Goal: Information Seeking & Learning: Stay updated

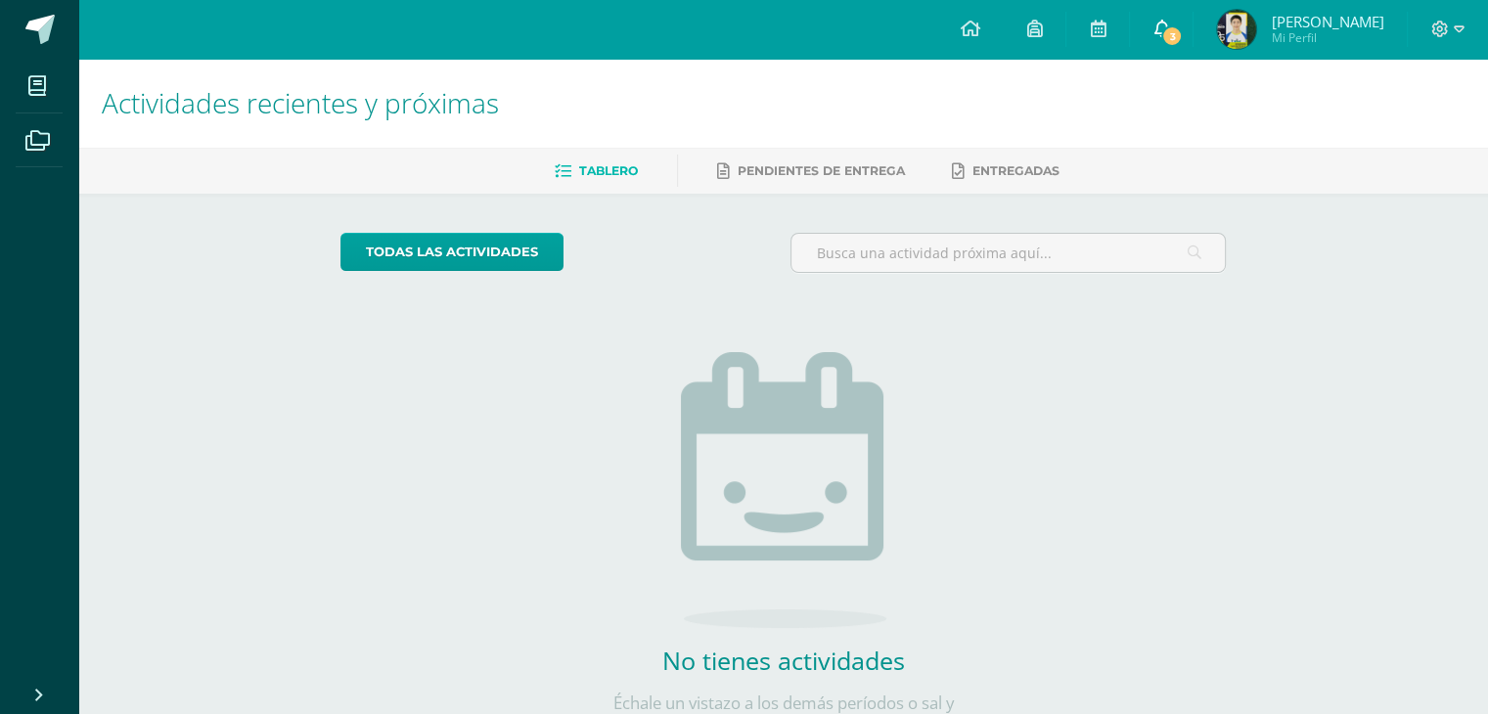
click at [1169, 29] on icon at bounding box center [1161, 29] width 16 height 18
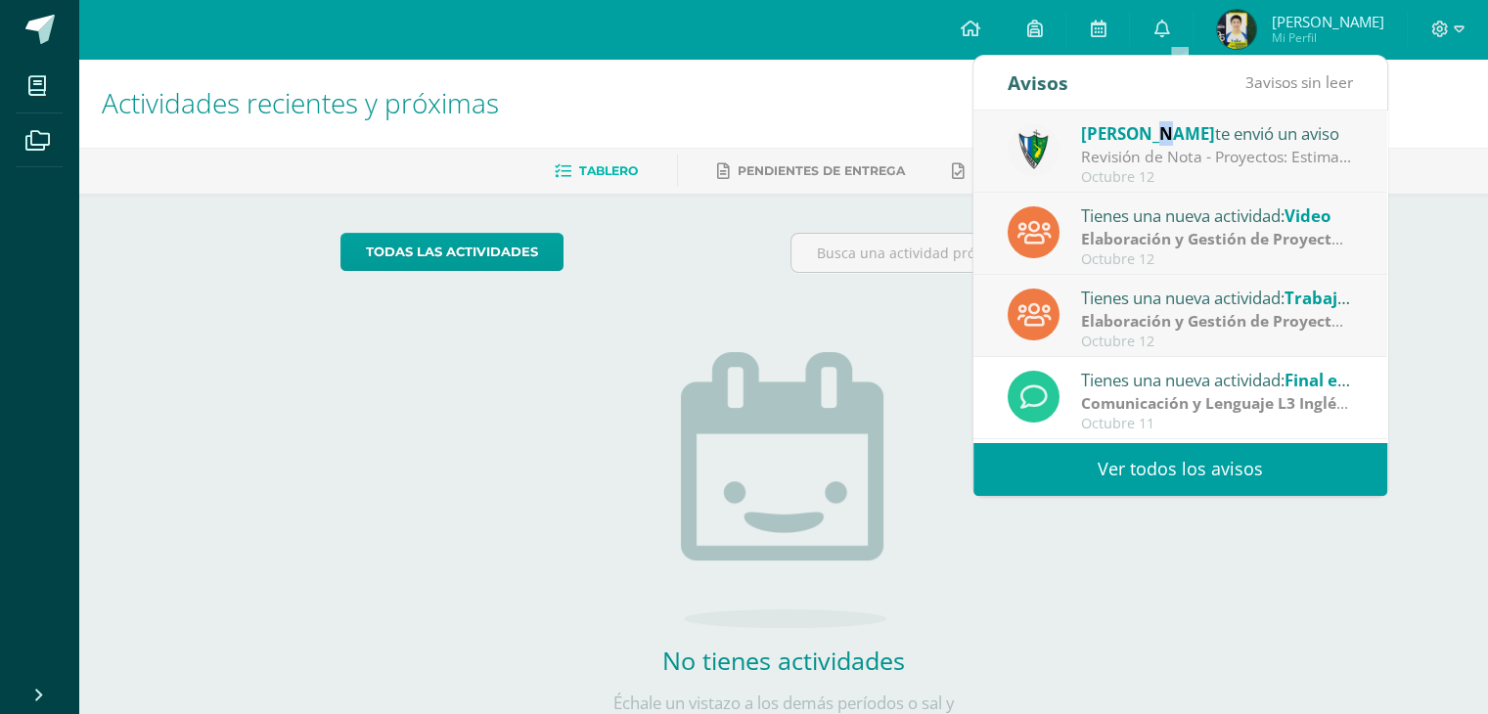
click at [1146, 135] on span "[PERSON_NAME]" at bounding box center [1148, 133] width 134 height 22
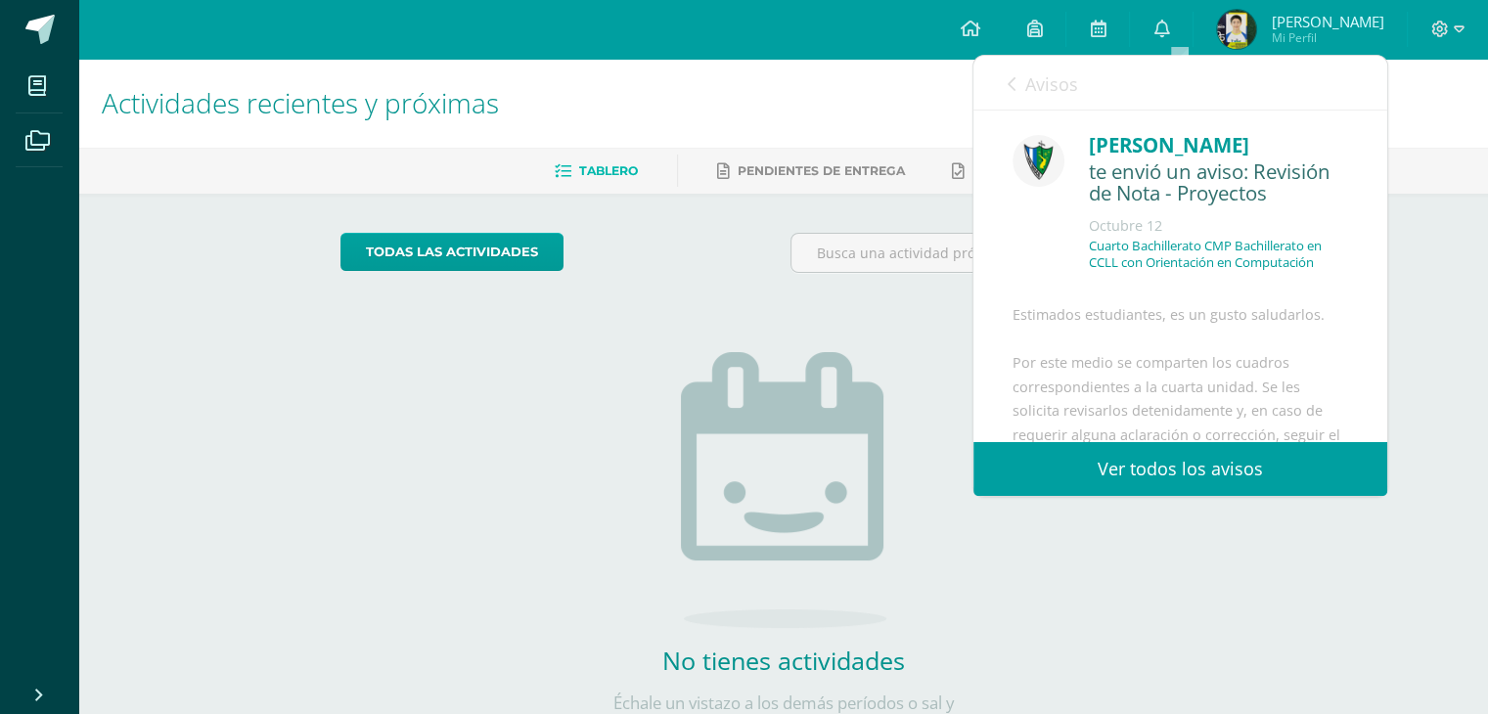
click at [1018, 73] on link "Avisos" at bounding box center [1042, 84] width 70 height 56
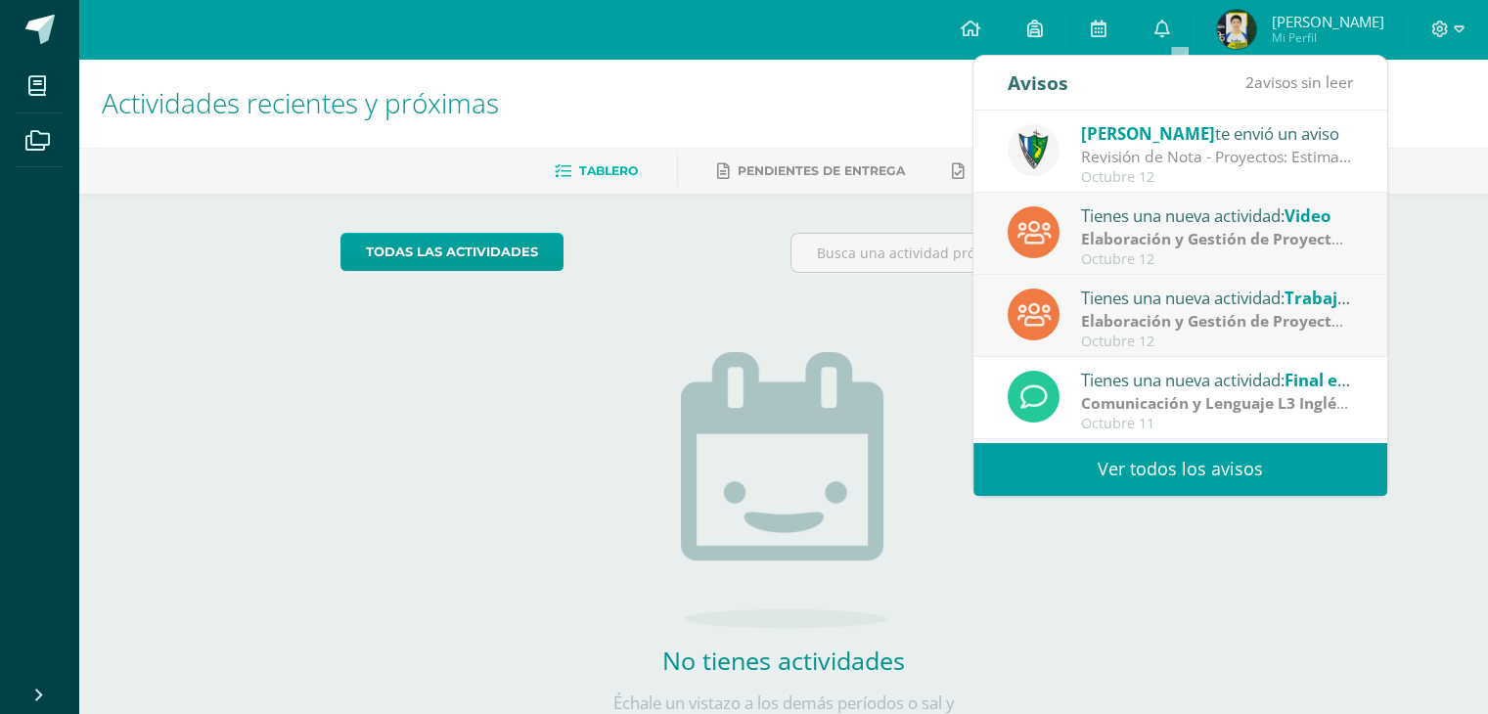
click at [1115, 236] on strong "Elaboración y Gestión de Proyectos" at bounding box center [1215, 239] width 268 height 22
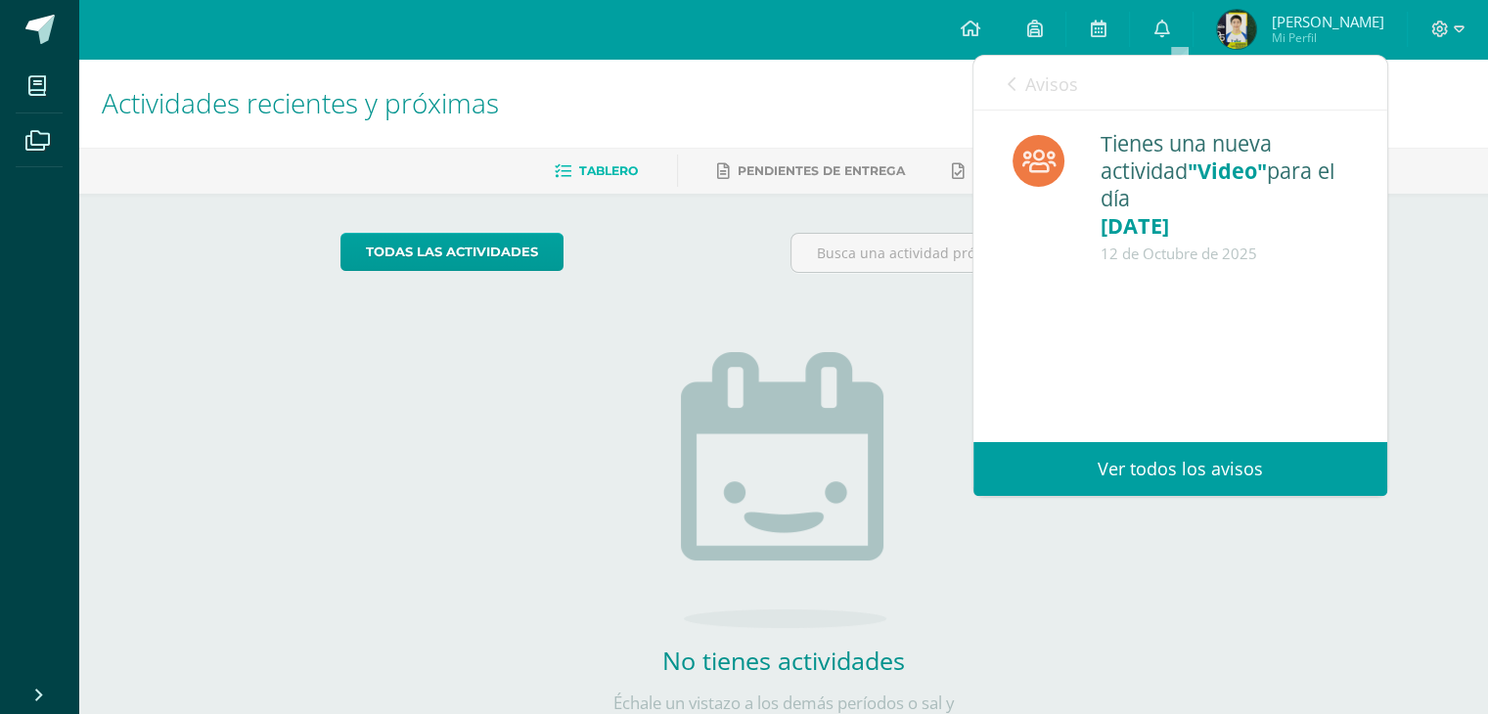
click at [1049, 104] on link "Avisos" at bounding box center [1042, 84] width 70 height 56
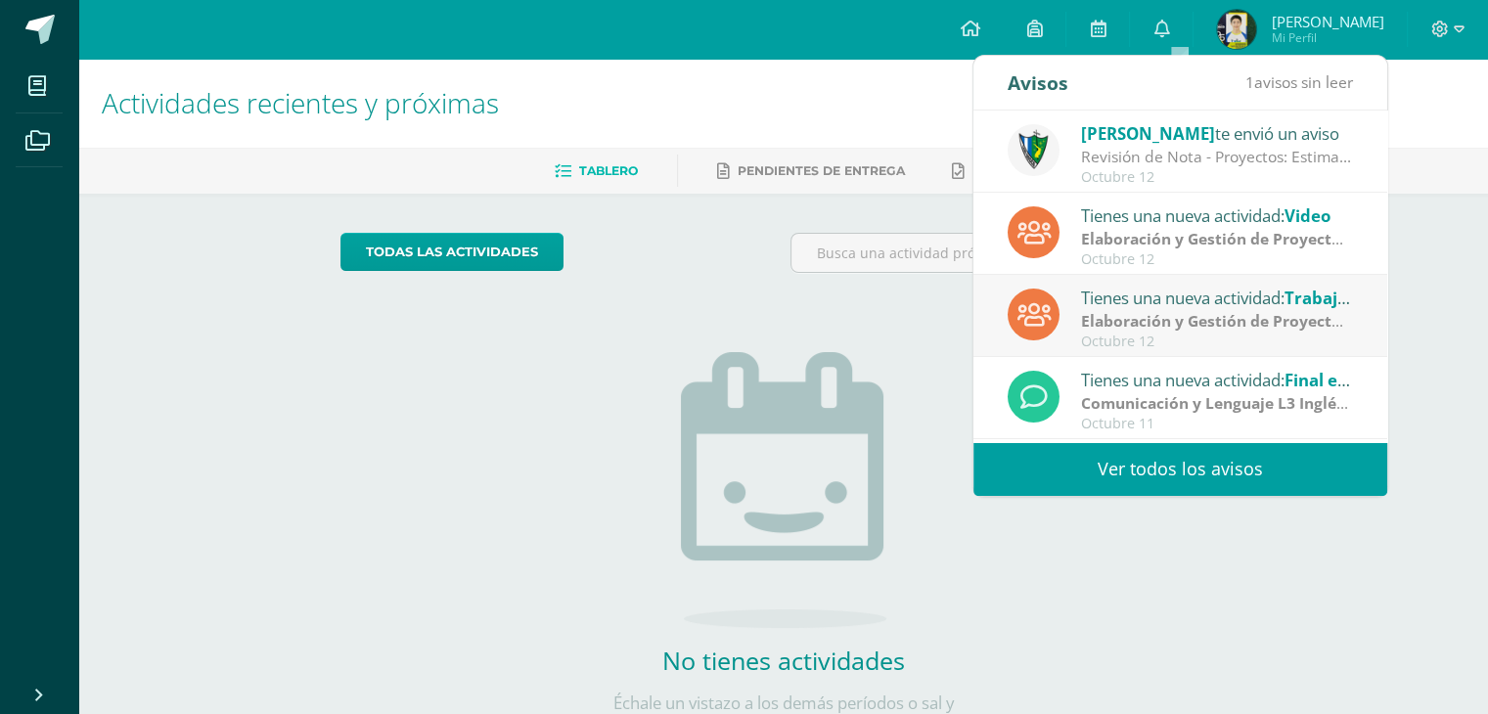
click at [1119, 304] on div "Tienes una nueva actividad: Trabajo Escrito" at bounding box center [1217, 297] width 272 height 25
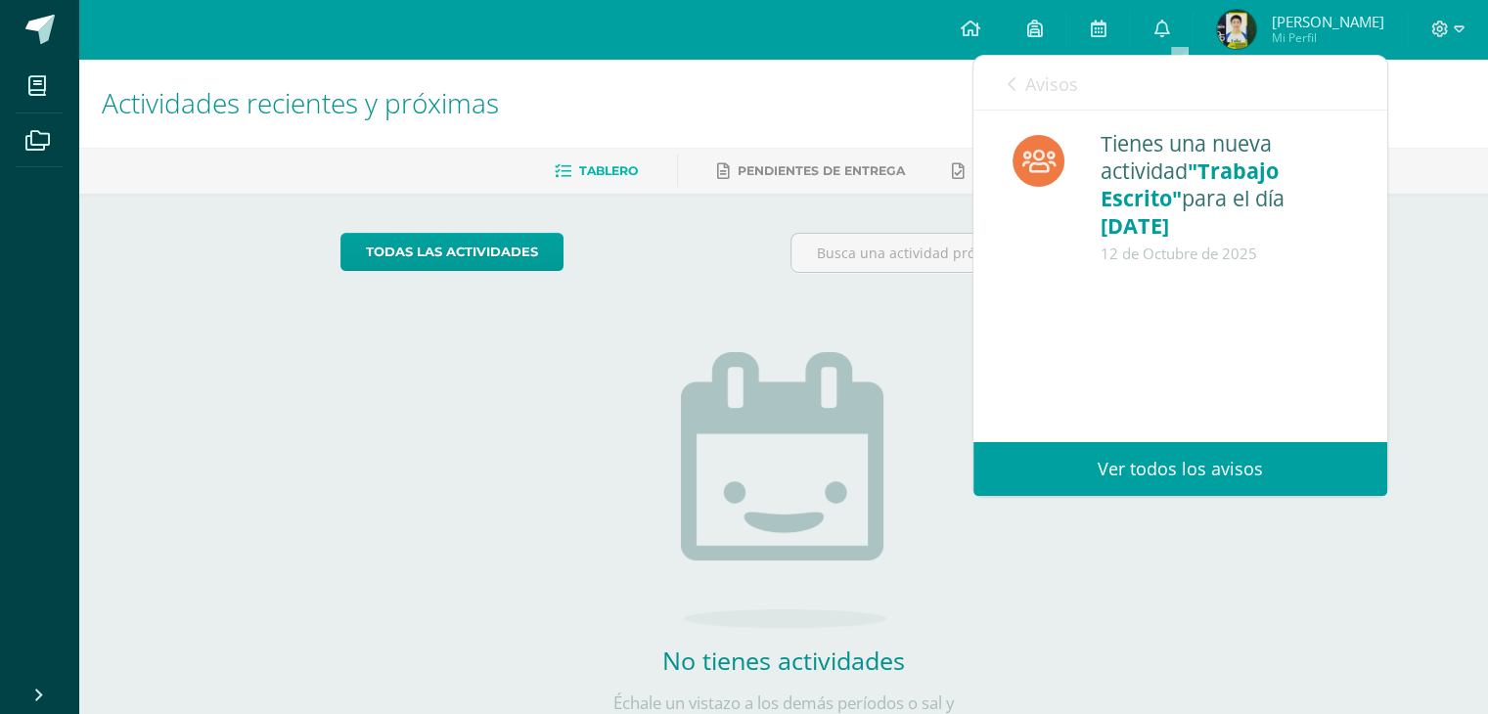
click at [1033, 87] on span "Avisos" at bounding box center [1051, 83] width 53 height 23
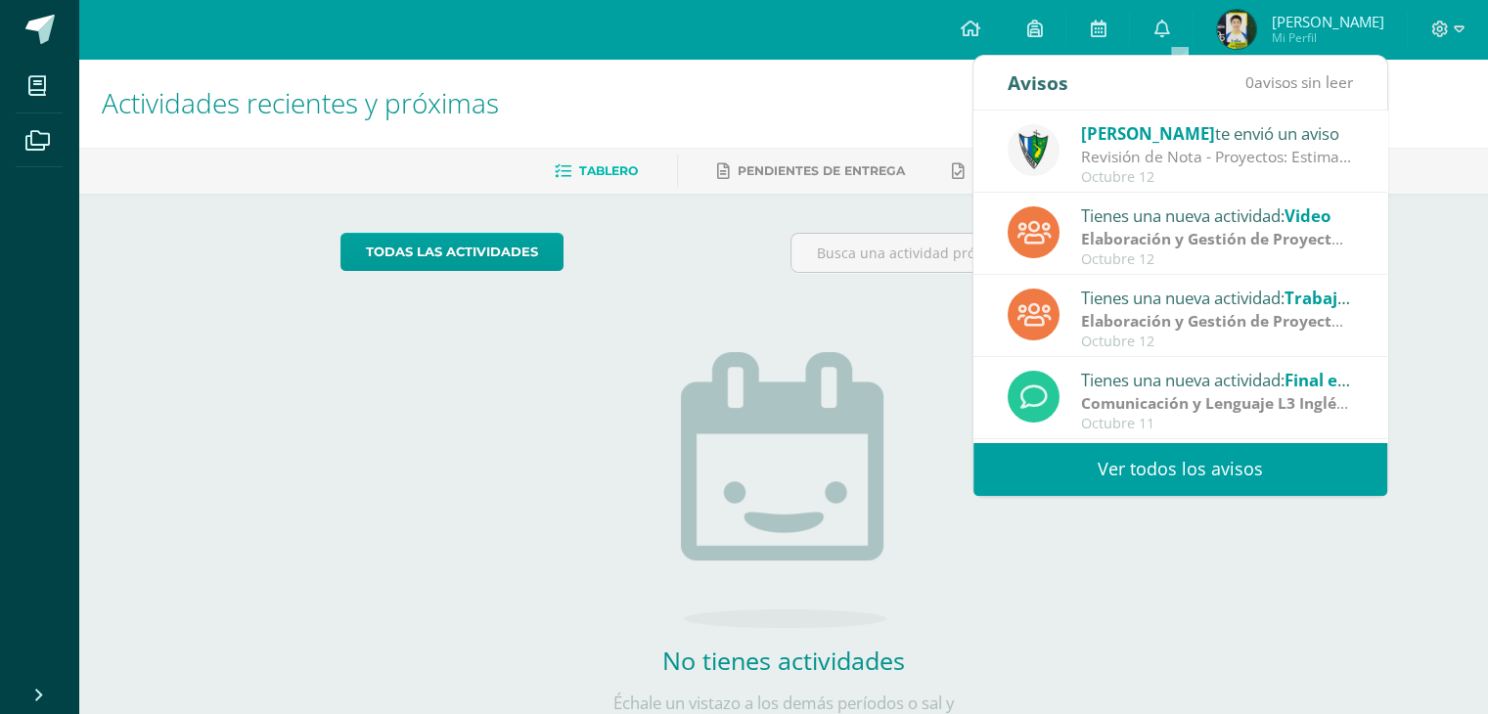
click at [769, 86] on h1 "Actividades recientes y próximas" at bounding box center [783, 103] width 1363 height 89
